Goal: Check status: Check status

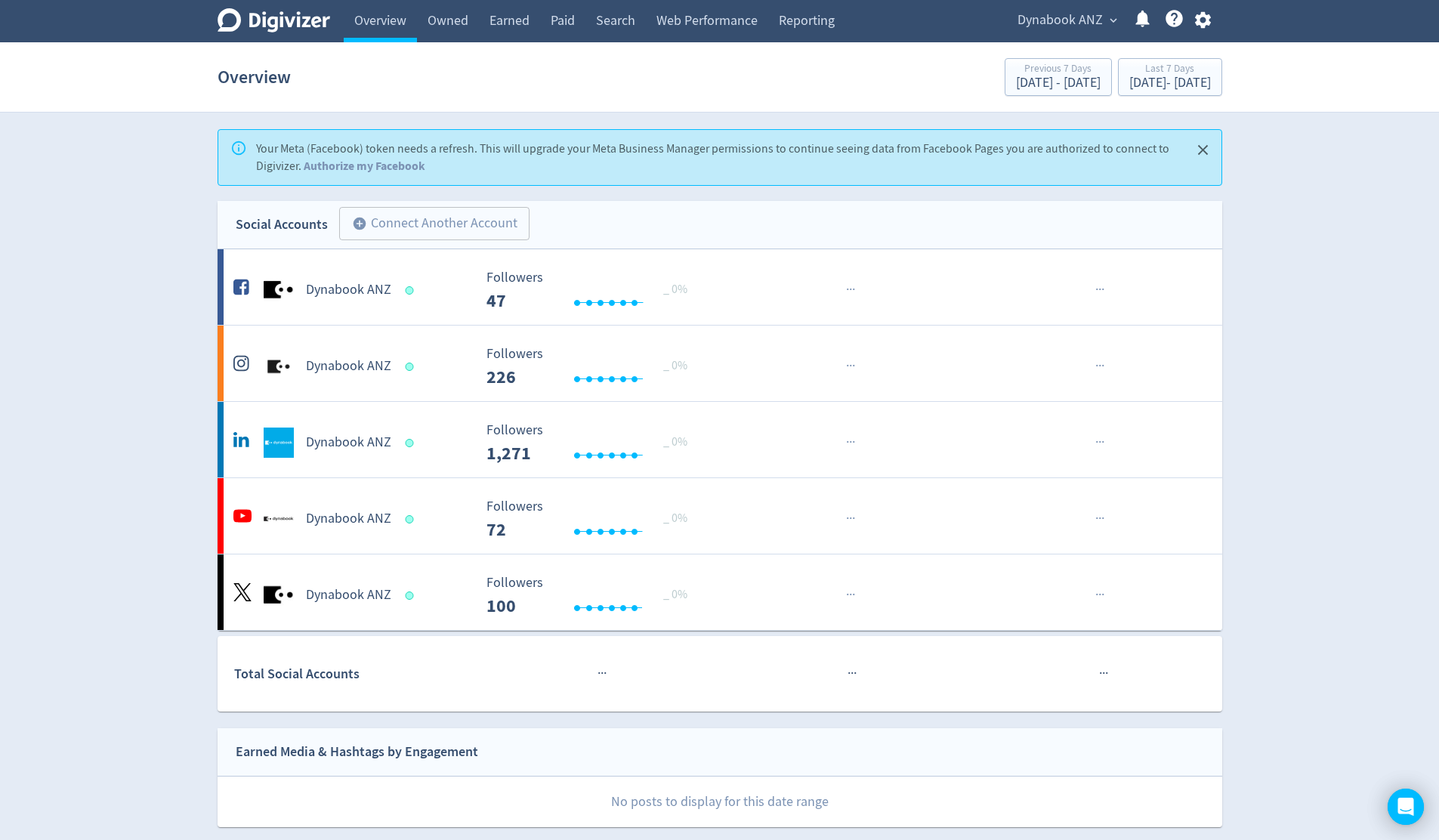
click at [1106, 18] on span "expand_more" at bounding box center [1113, 20] width 14 height 14
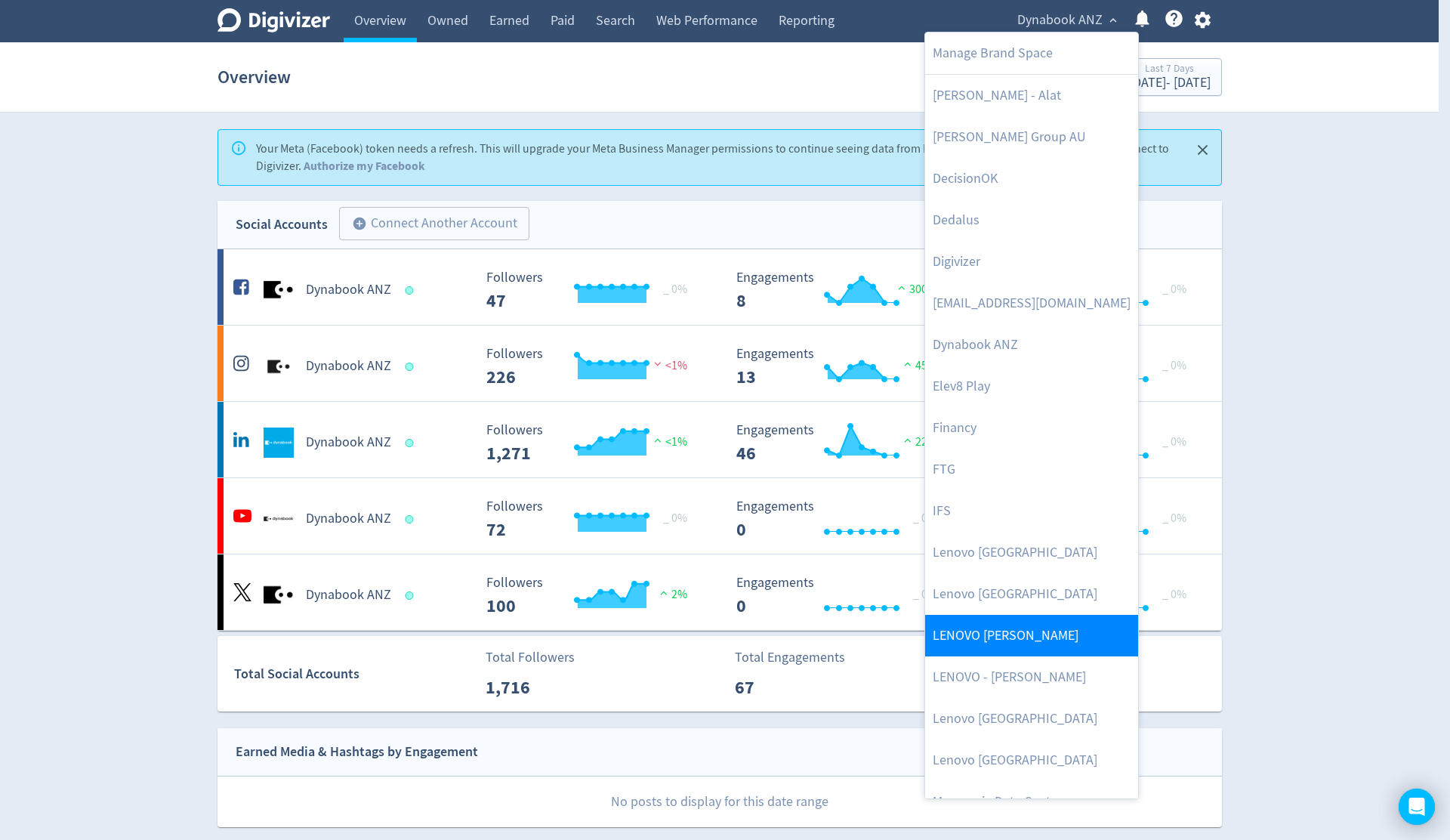
click at [1047, 645] on link "LENOVO [PERSON_NAME]" at bounding box center [1032, 635] width 213 height 42
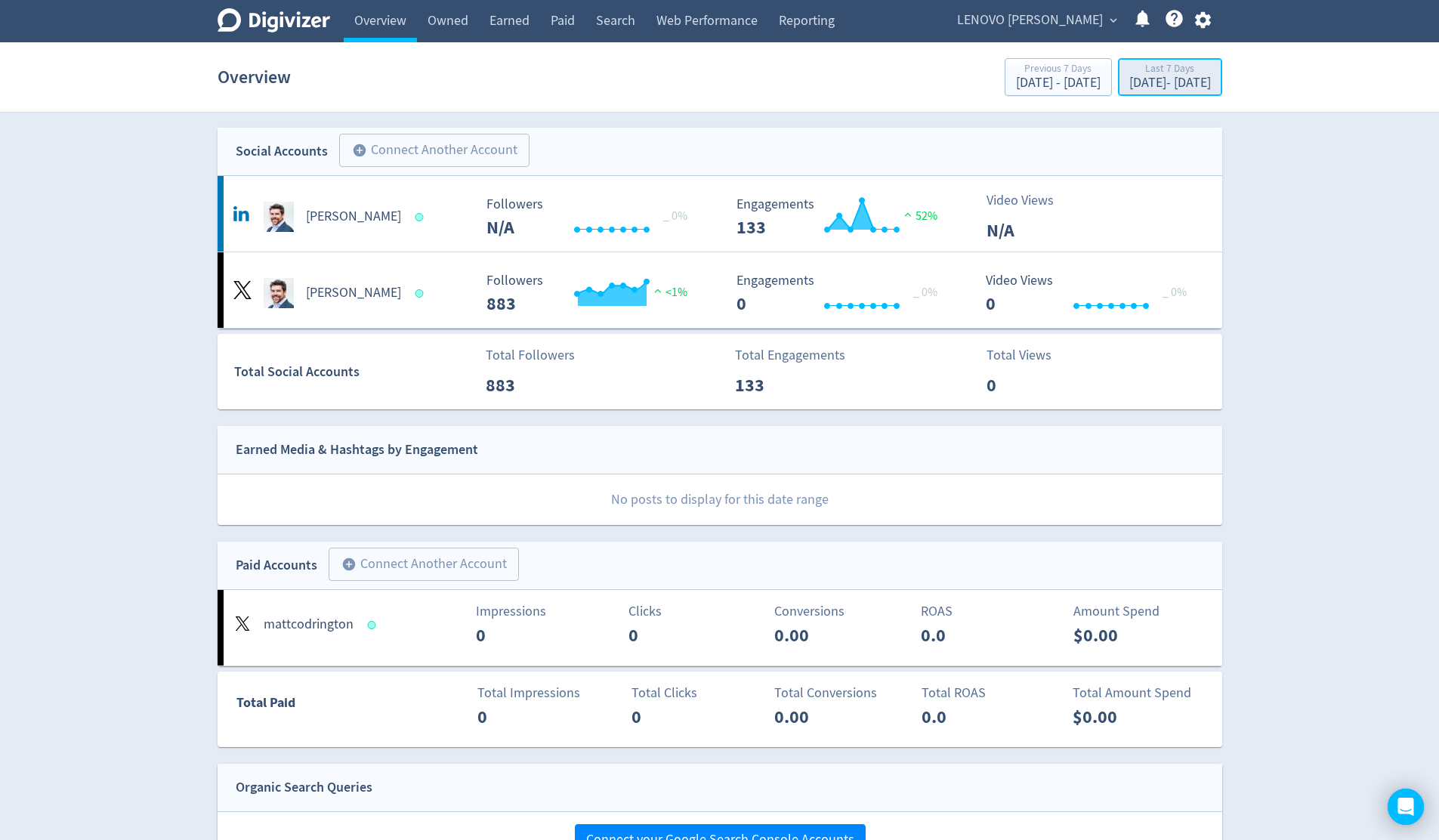
click at [1153, 86] on div "[DATE] - [DATE]" at bounding box center [1171, 83] width 82 height 14
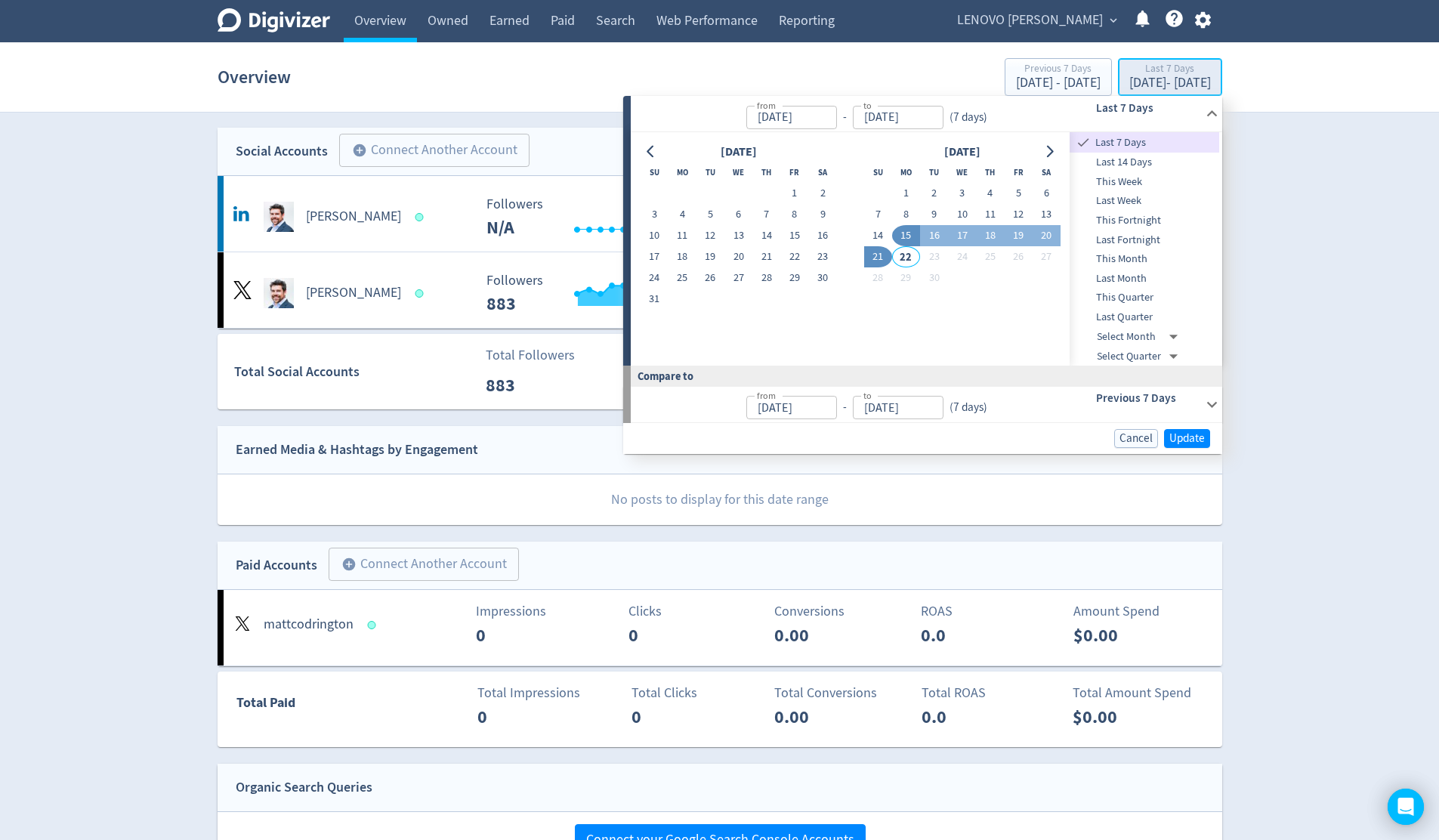
type input "[DATE]"
click at [648, 153] on icon "Go to previous month" at bounding box center [649, 152] width 7 height 12
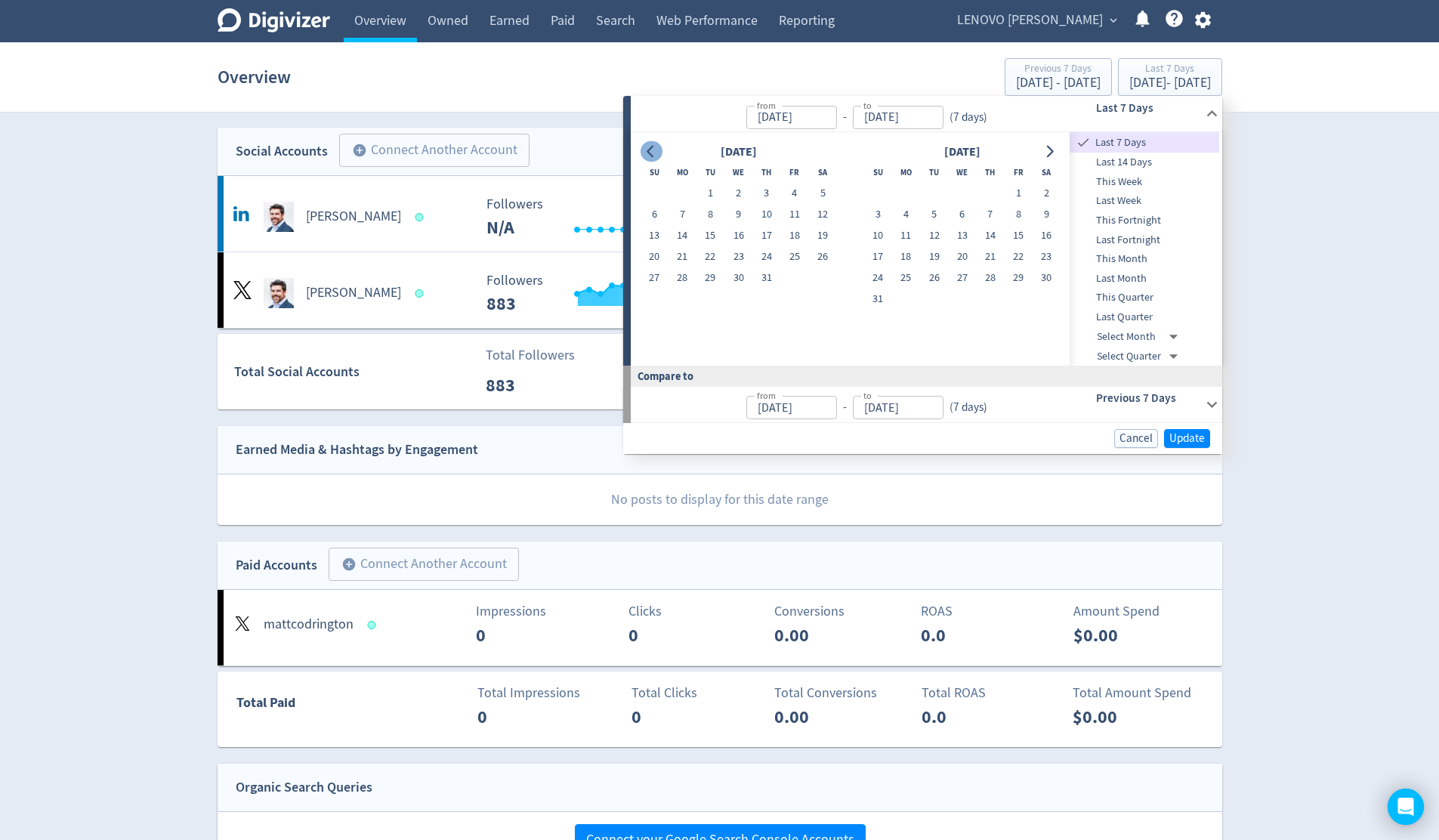
click at [648, 153] on icon "Go to previous month" at bounding box center [649, 152] width 7 height 12
click at [658, 196] on button "1" at bounding box center [655, 193] width 28 height 21
type input "[DATE]"
click at [1055, 155] on button "Go to next month" at bounding box center [1050, 152] width 22 height 21
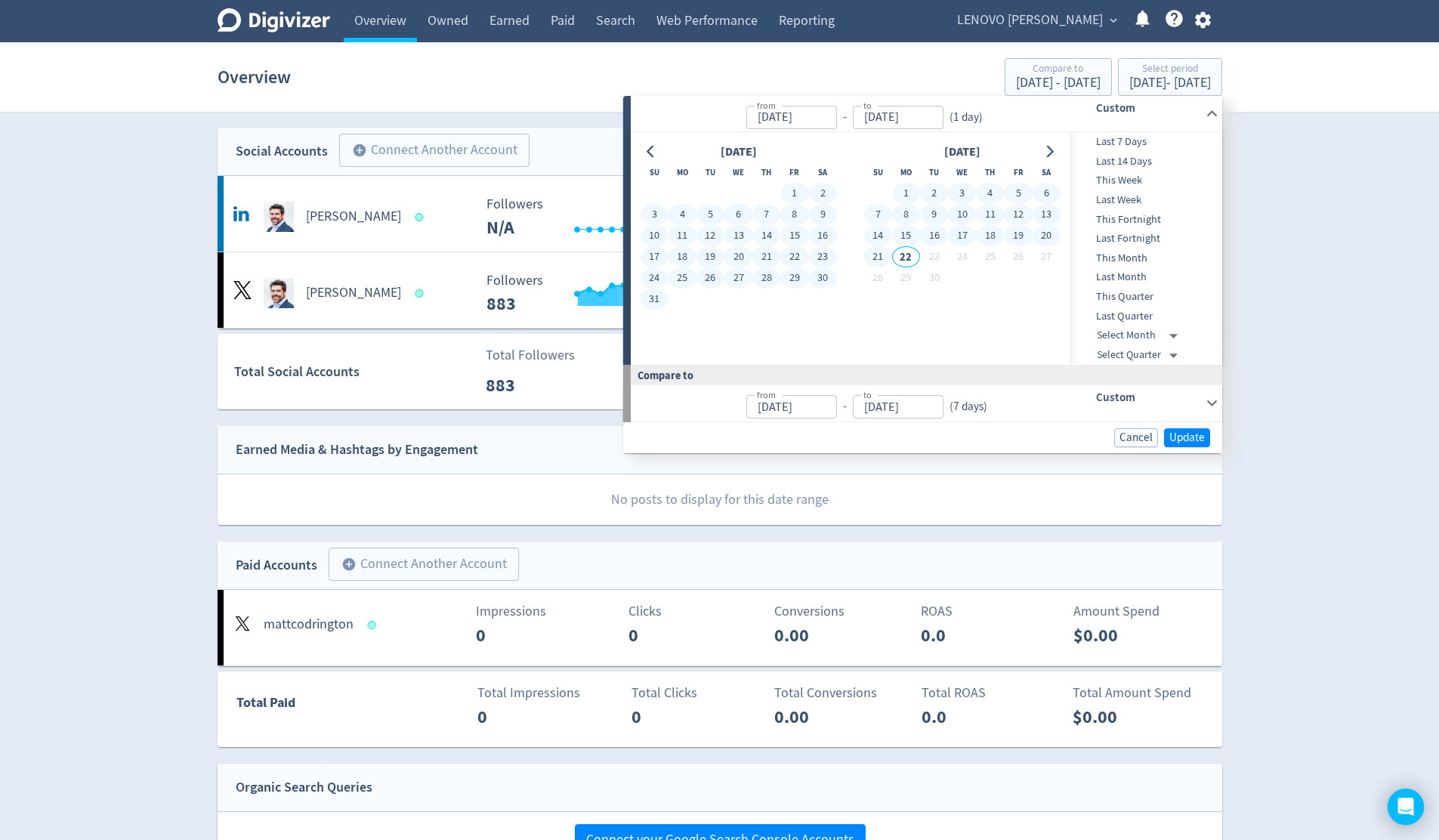
click at [880, 258] on button "21" at bounding box center [878, 256] width 28 height 21
type input "[DATE]"
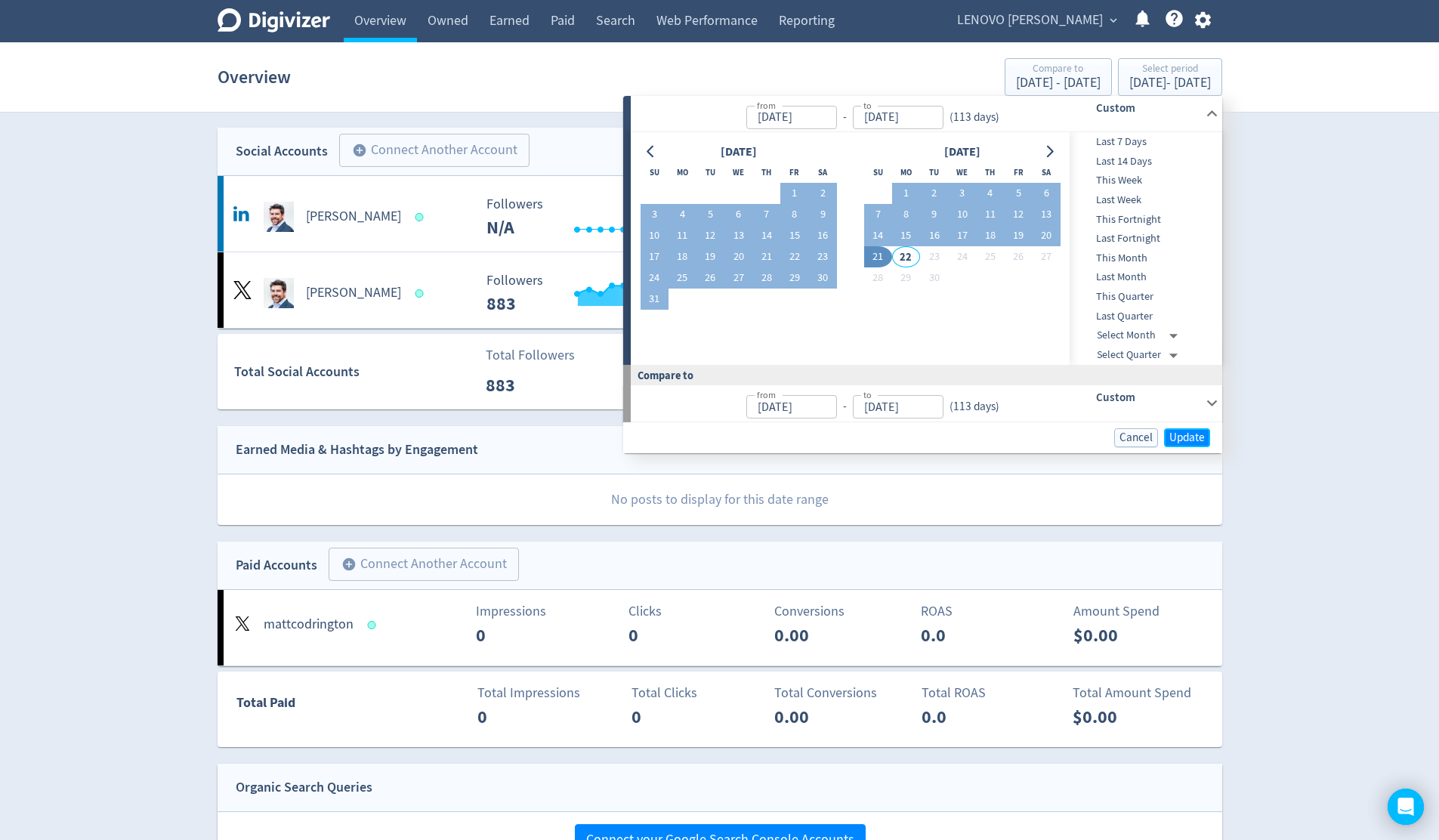
click at [1199, 434] on span "Update" at bounding box center [1188, 438] width 35 height 11
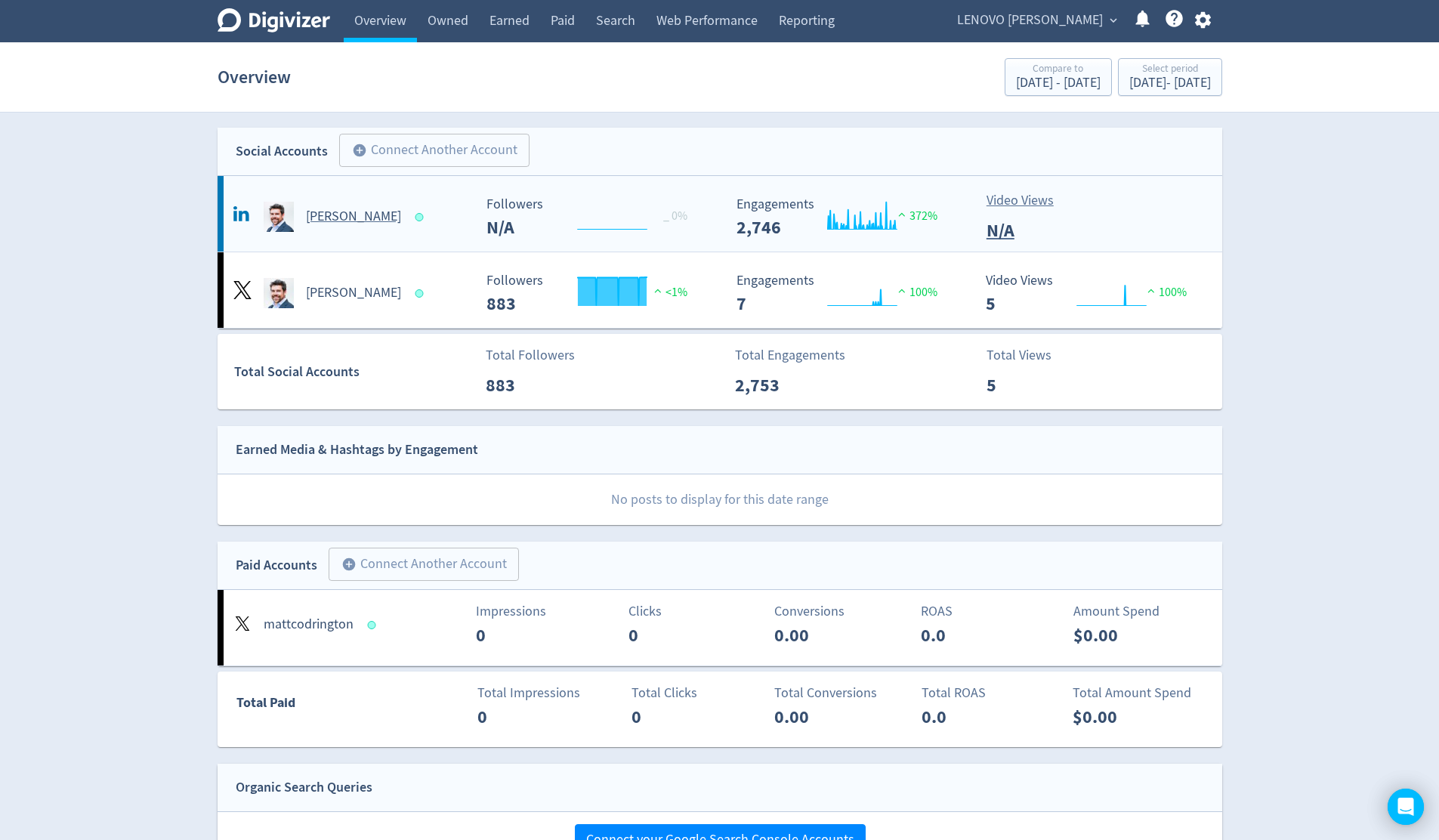
click at [339, 224] on h5 "[PERSON_NAME]" at bounding box center [354, 216] width 95 height 18
